Goal: Transaction & Acquisition: Purchase product/service

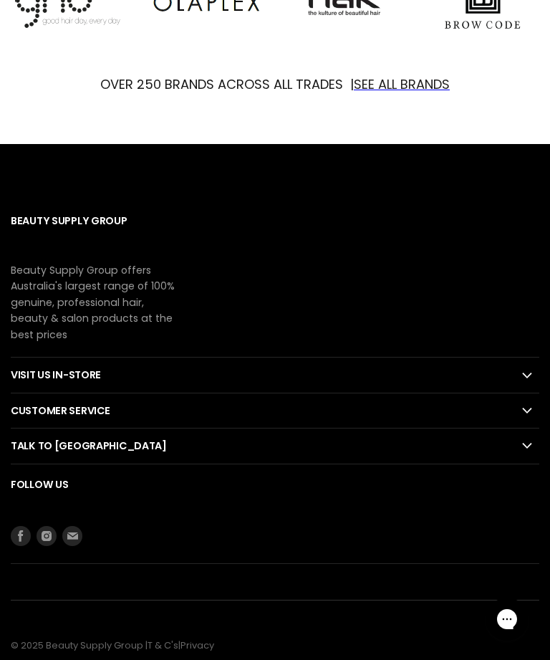
scroll to position [1131, 0]
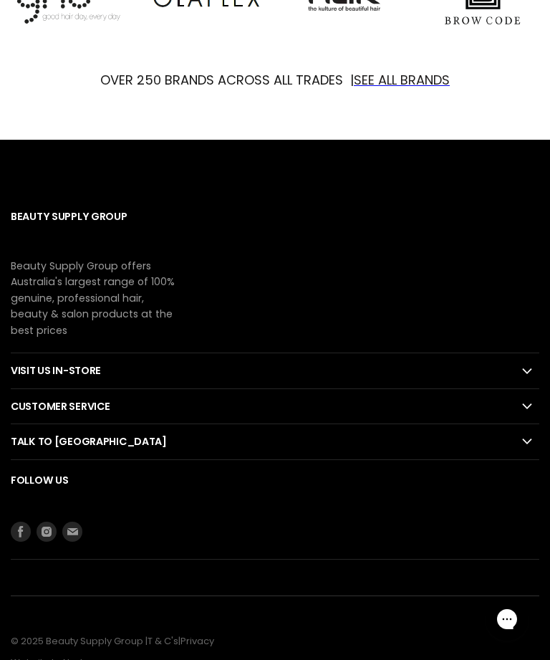
click at [517, 398] on h2 "Customer Service" at bounding box center [275, 406] width 529 height 34
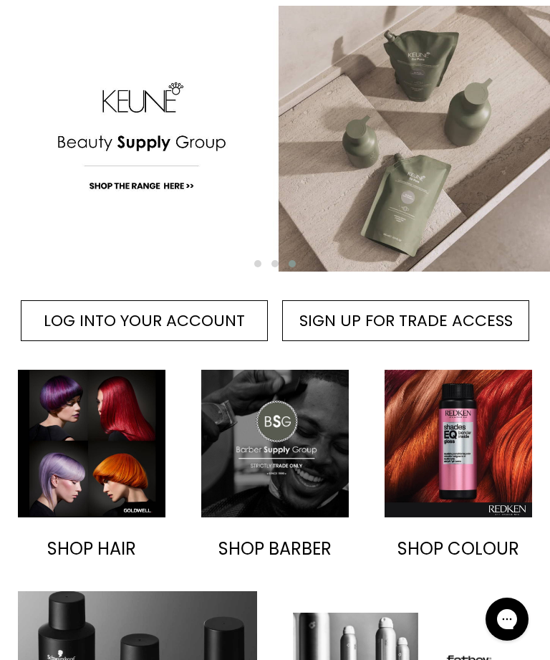
scroll to position [0, 0]
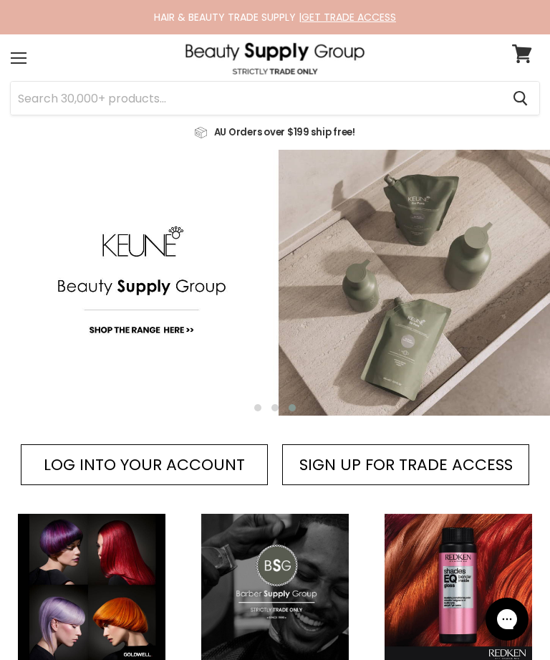
click at [199, 93] on input "Search" at bounding box center [256, 98] width 491 height 33
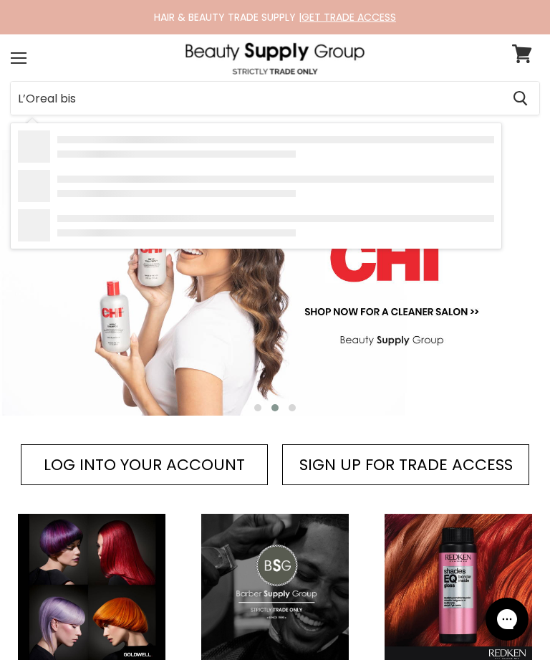
type input "L’Oreal biss"
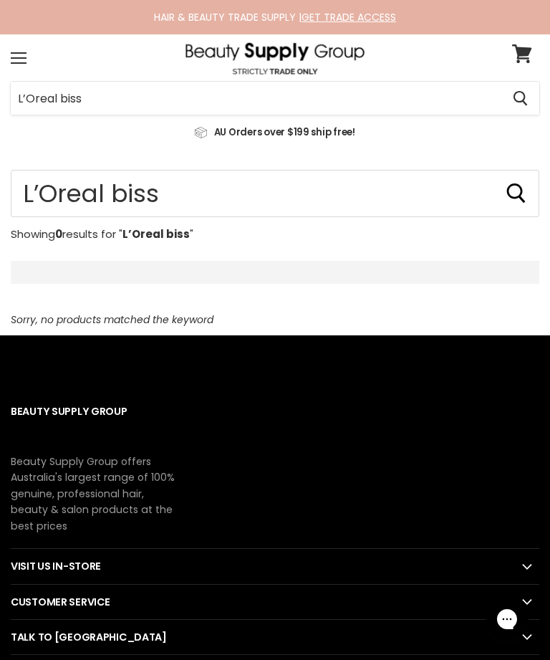
click at [15, 56] on div "Menu" at bounding box center [19, 58] width 30 height 33
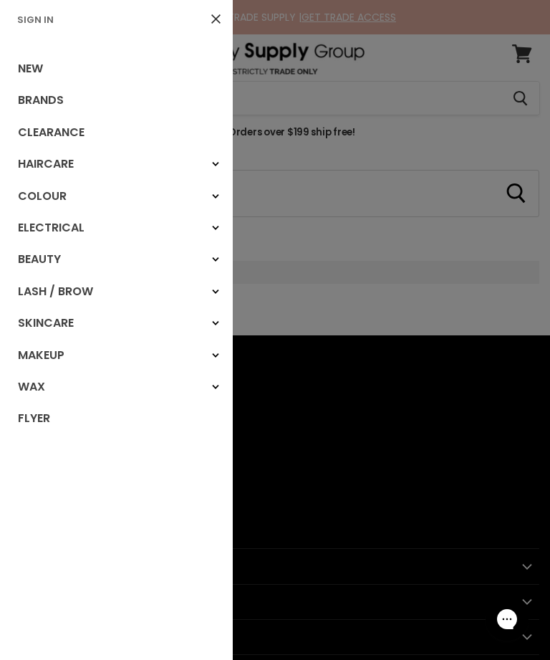
click at [47, 99] on link "Brands" at bounding box center [116, 101] width 233 height 32
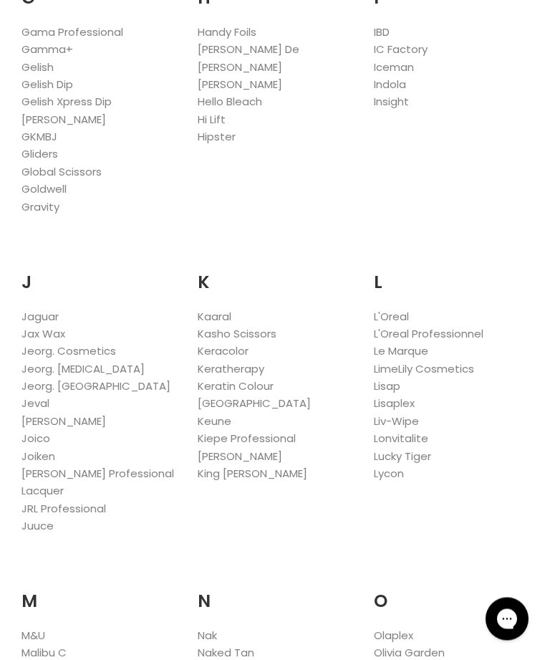
scroll to position [1926, 0]
click at [462, 326] on link "L'Oreal Professionnel" at bounding box center [429, 333] width 110 height 15
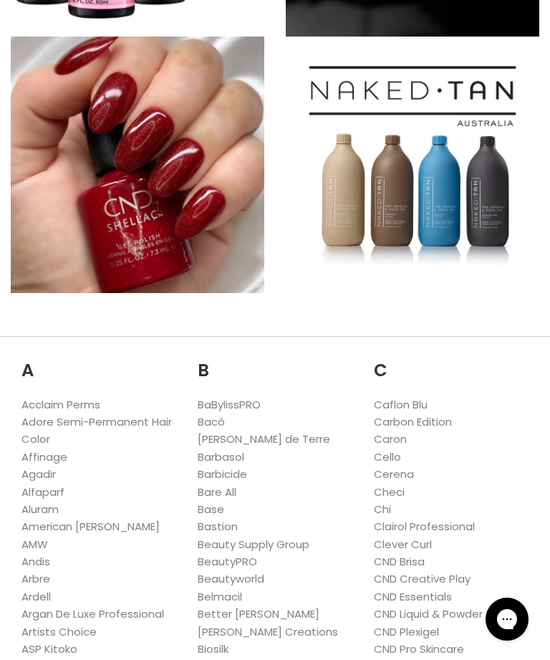
scroll to position [688, 0]
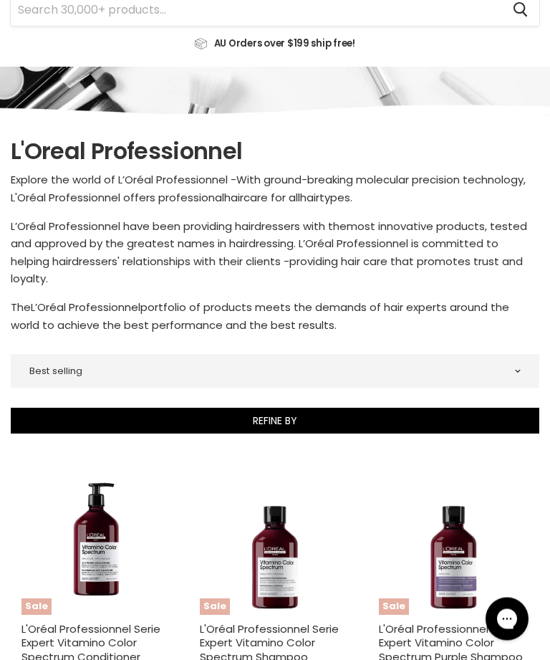
scroll to position [85, 0]
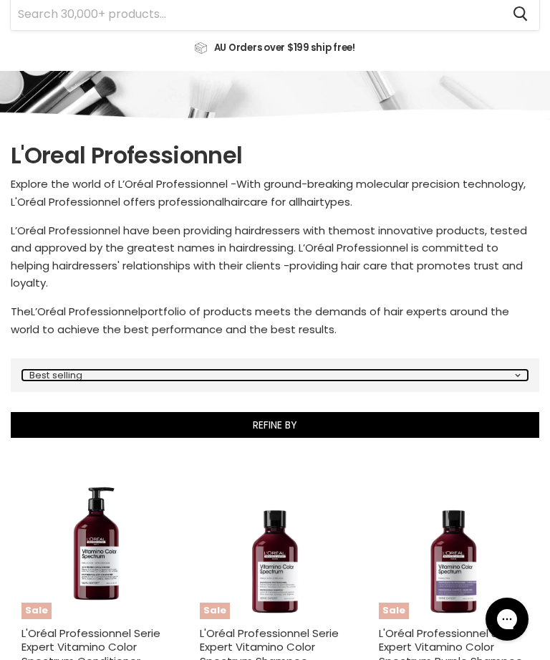
click at [525, 370] on select "Best selling Featured Alphabetically, A-Z Alphabetically, Z-A Price, low to hig…" at bounding box center [275, 375] width 506 height 11
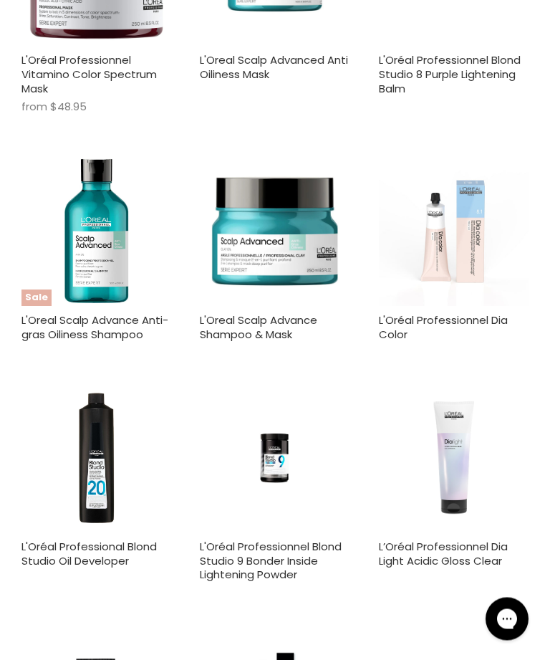
scroll to position [898, 0]
click at [92, 245] on img "Main content" at bounding box center [96, 231] width 150 height 150
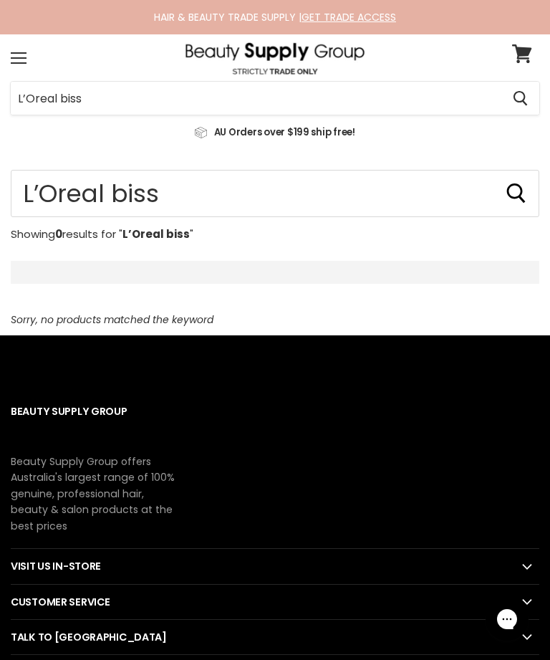
click at [145, 99] on input "L’Oreal biss" at bounding box center [256, 98] width 491 height 33
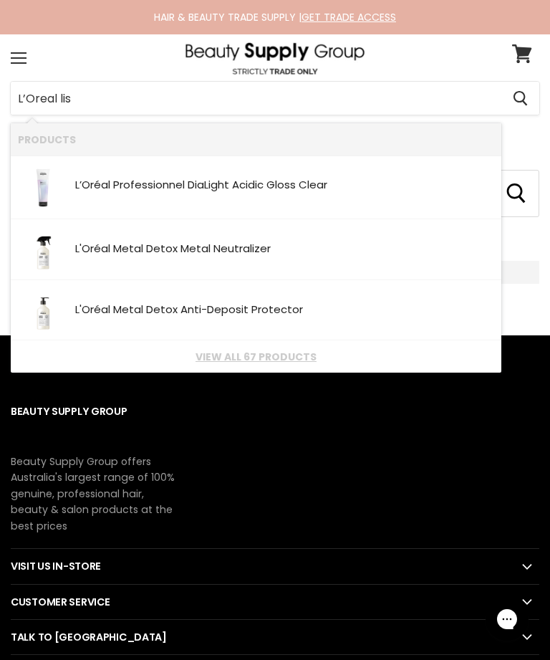
type input "L’Oreal liss"
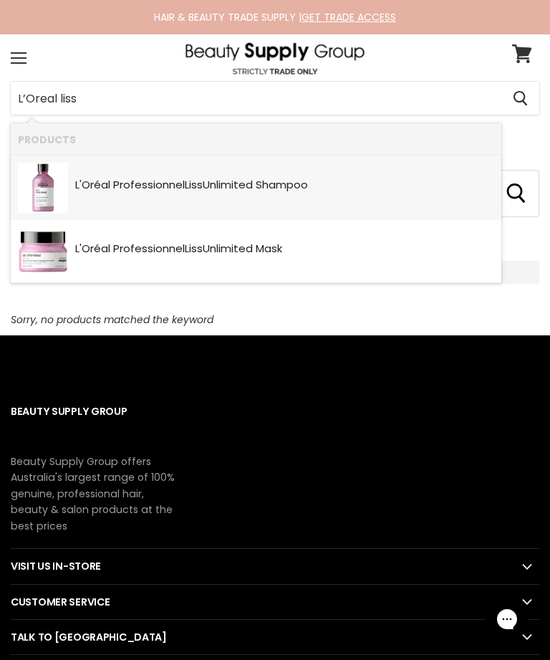
click at [330, 183] on div "L'Oréal Professionnel Liss Unlimited Shampoo" at bounding box center [284, 186] width 419 height 14
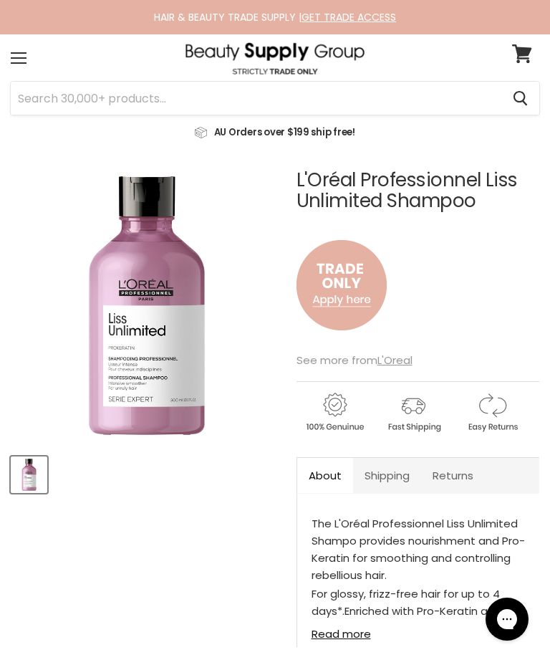
click at [215, 95] on input "Search" at bounding box center [256, 98] width 491 height 33
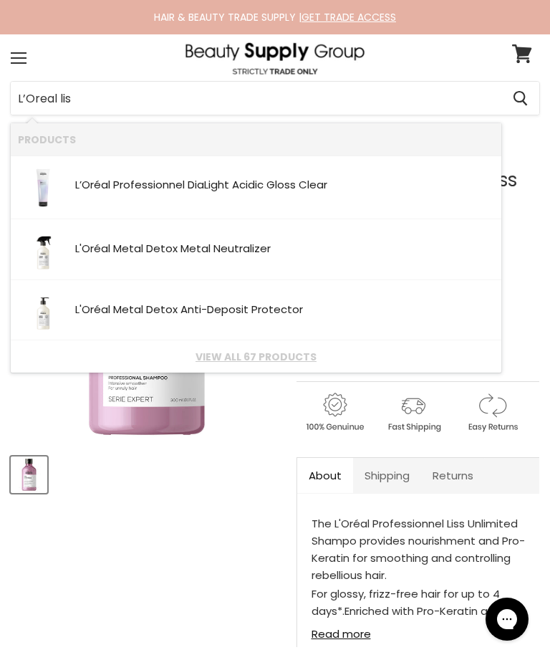
type input "L’Oreal liss"
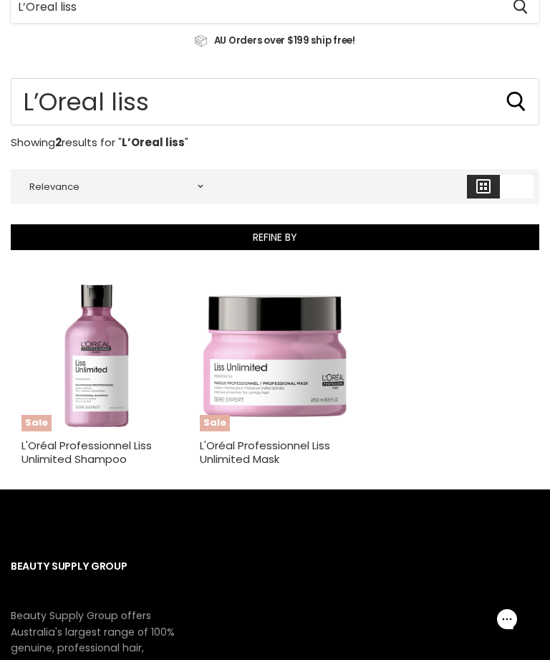
scroll to position [93, 0]
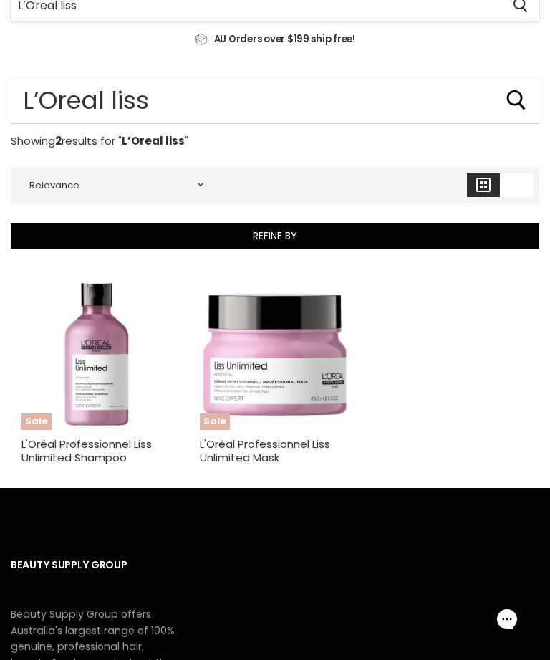
click at [115, 375] on img "Main content" at bounding box center [96, 354] width 150 height 150
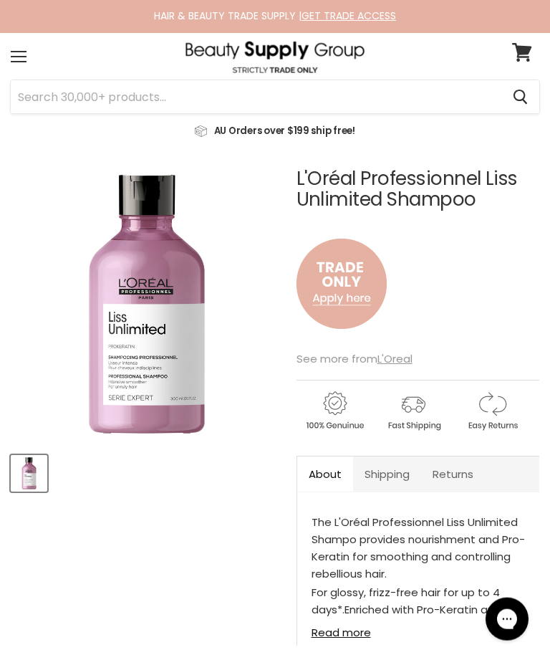
scroll to position [20, 0]
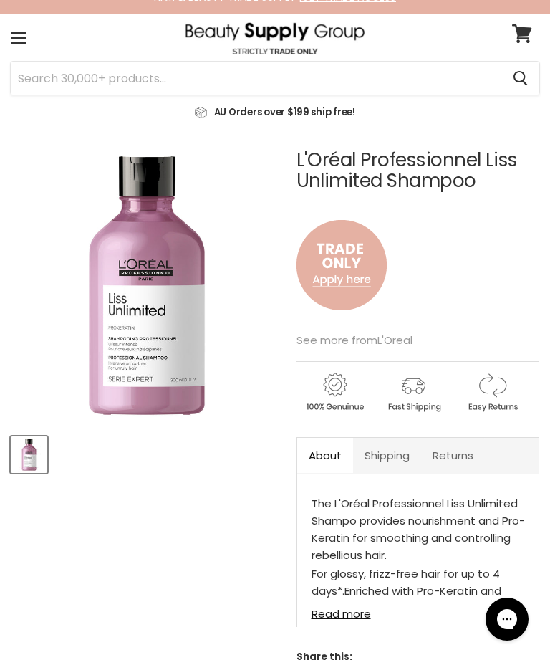
click at [357, 252] on img "Main content" at bounding box center [342, 265] width 90 height 119
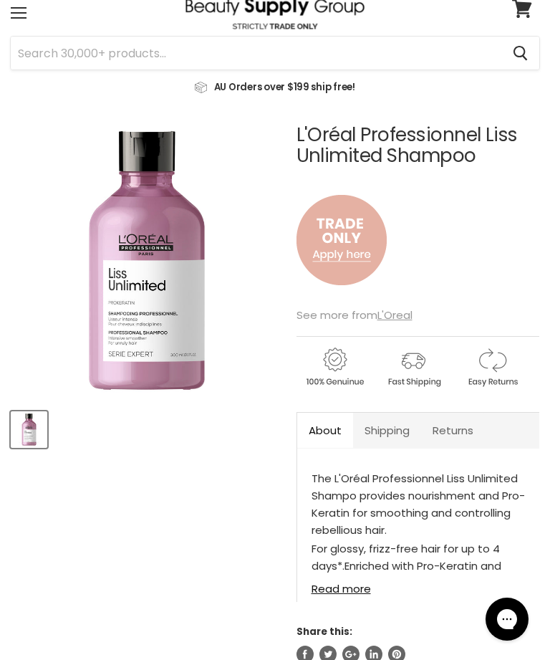
scroll to position [0, 0]
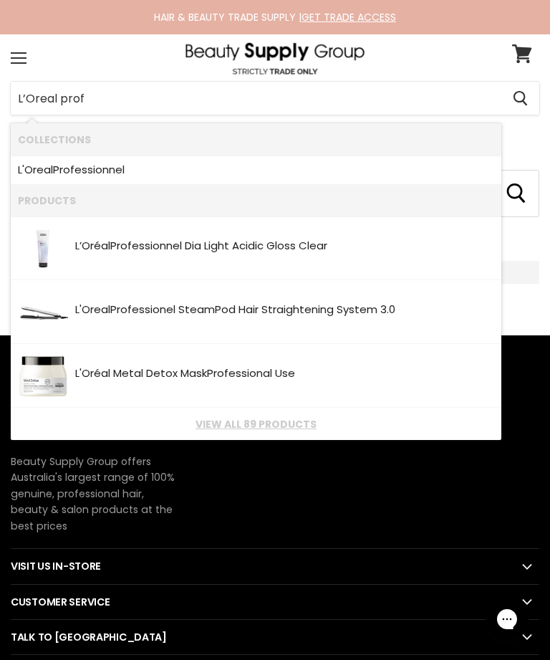
type input "L’Oreal profe"
click at [293, 163] on link "L'Oreal Profe [PERSON_NAME]" at bounding box center [256, 169] width 476 height 21
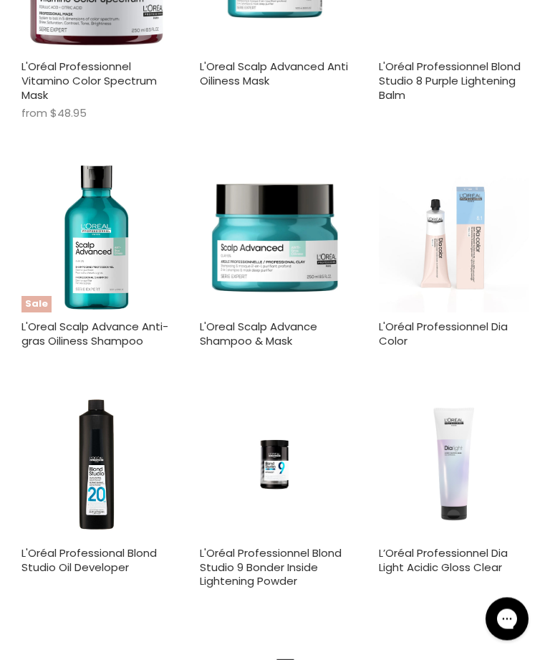
scroll to position [891, 0]
click at [102, 251] on img "Main content" at bounding box center [96, 238] width 150 height 150
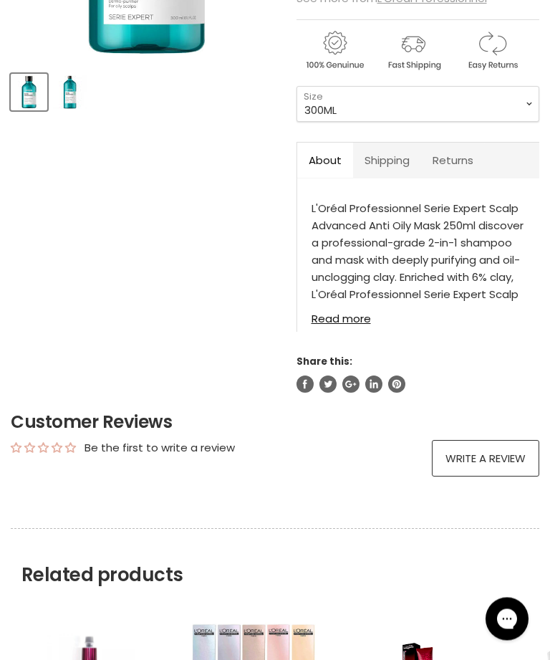
scroll to position [383, 0]
click at [366, 315] on link "Read more" at bounding box center [418, 314] width 213 height 21
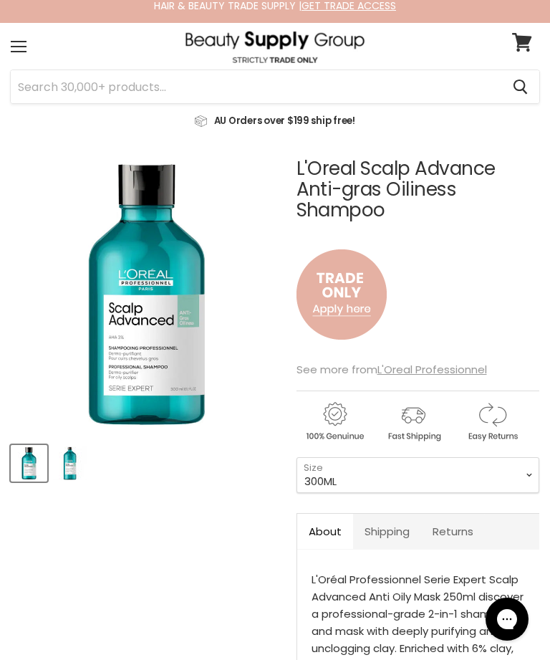
scroll to position [0, 0]
